Goal: Check status: Check status

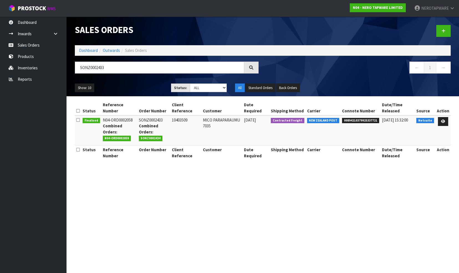
drag, startPoint x: 106, startPoint y: 66, endPoint x: 81, endPoint y: 67, distance: 25.2
click at [81, 67] on input "SONZ0002433" at bounding box center [159, 68] width 169 height 12
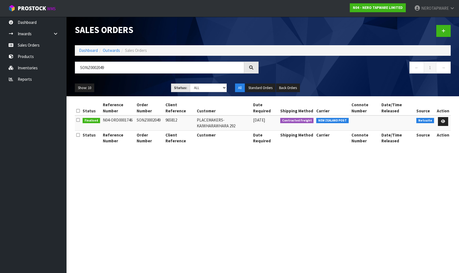
type input "SONZ0002049"
click at [445, 120] on icon at bounding box center [443, 122] width 4 height 4
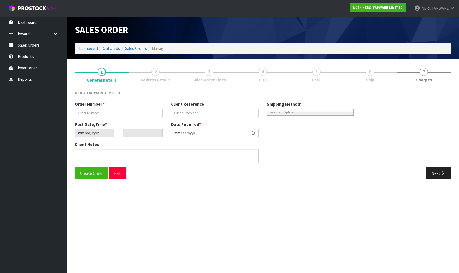
type input "SONZ0002049"
type input "965812"
type input "[DATE]"
type input "14:45:06.000"
type input "[DATE]"
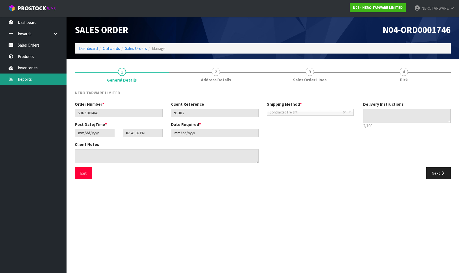
click at [32, 76] on link "Reports" at bounding box center [33, 78] width 67 height 11
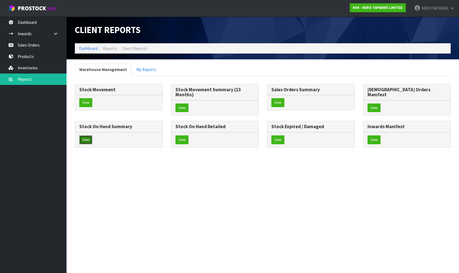
click at [92, 135] on button "View" at bounding box center [85, 139] width 13 height 9
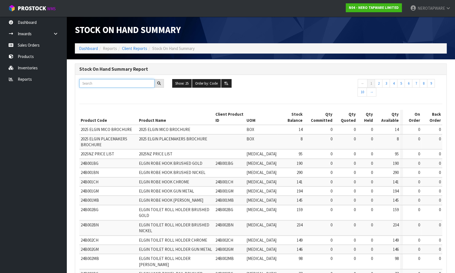
click at [99, 83] on input "text" at bounding box center [116, 83] width 75 height 9
paste input "NR162203BN"
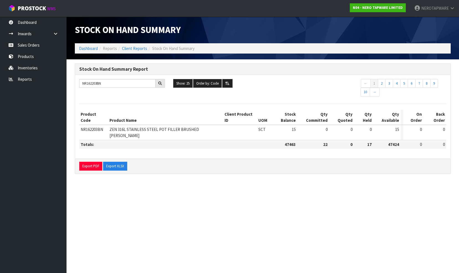
drag, startPoint x: 119, startPoint y: 19, endPoint x: 126, endPoint y: 23, distance: 8.3
click at [116, 83] on input "NR162203BN" at bounding box center [117, 83] width 76 height 9
paste input "231405aGM"
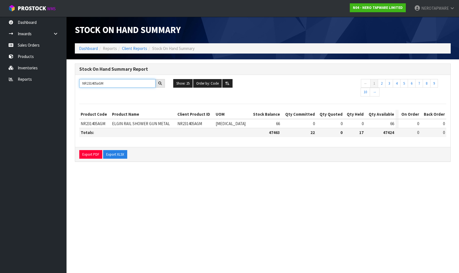
click at [110, 83] on input "NR231405aGM" at bounding box center [117, 83] width 76 height 9
paste input "11t"
click at [110, 81] on input "NR231411tGM" at bounding box center [117, 83] width 76 height 9
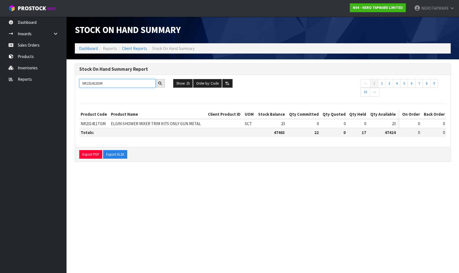
paste input "1988BN"
type input "NR1988BN"
